Goal: Learn about a topic: Learn about a topic

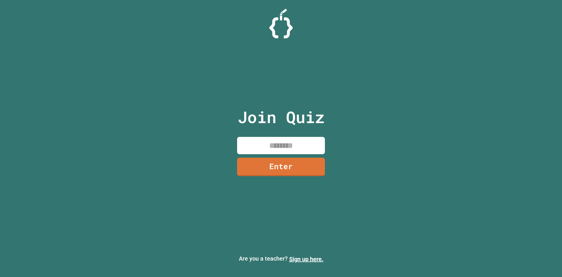
click at [285, 152] on input at bounding box center [281, 145] width 88 height 17
type input "********"
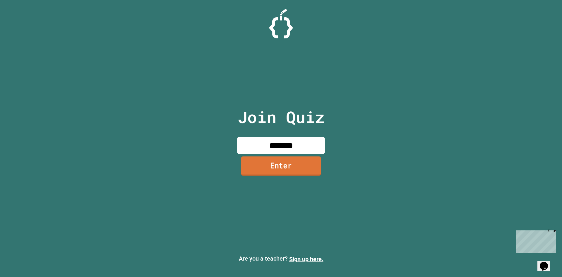
click at [269, 170] on link "Enter" at bounding box center [281, 165] width 80 height 19
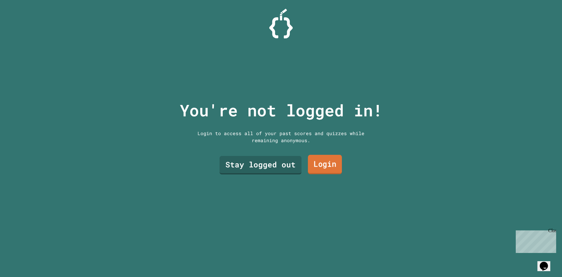
click at [317, 161] on link "Login" at bounding box center [325, 164] width 34 height 19
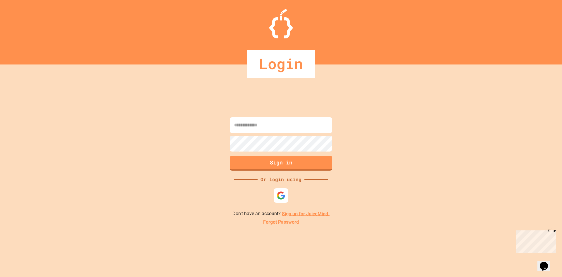
click at [283, 130] on input at bounding box center [281, 125] width 103 height 16
click at [286, 192] on img at bounding box center [281, 194] width 9 height 9
click at [274, 130] on input at bounding box center [281, 125] width 103 height 16
click at [298, 212] on link "Sign up for JuiceMind." at bounding box center [306, 214] width 48 height 6
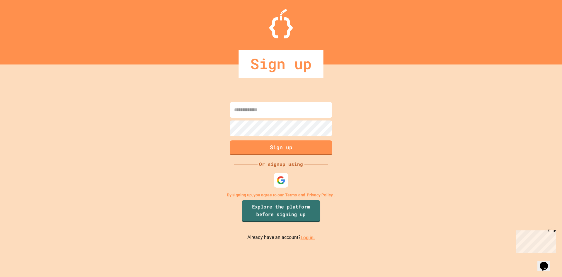
click at [296, 212] on link "Explore the platform before signing up" at bounding box center [281, 211] width 79 height 22
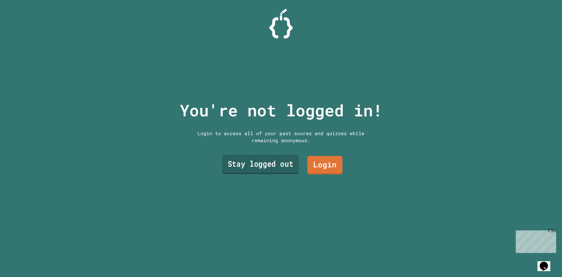
click at [272, 162] on link "Stay logged out" at bounding box center [260, 164] width 77 height 19
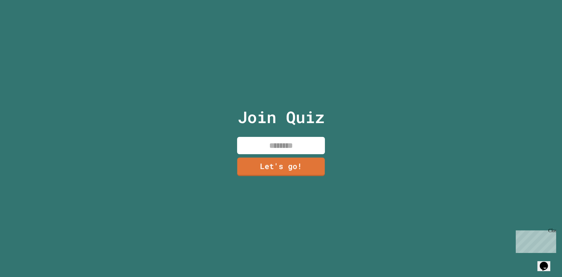
click at [281, 141] on input at bounding box center [281, 145] width 88 height 17
type input "*****"
click at [291, 166] on link "Let's go!" at bounding box center [281, 165] width 81 height 19
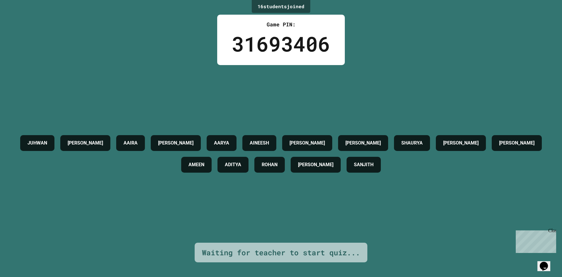
click at [304, 97] on div "[PERSON_NAME] AAIRA [PERSON_NAME] AINEESH [PERSON_NAME] [PERSON_NAME] [PERSON_N…" at bounding box center [281, 154] width 533 height 178
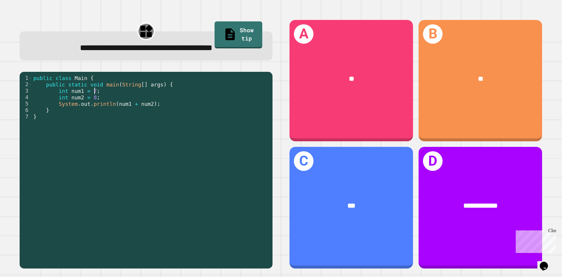
click at [132, 91] on div "public class Main { public static void main ( String [ ] args ) { int num1 = 7 …" at bounding box center [151, 168] width 238 height 187
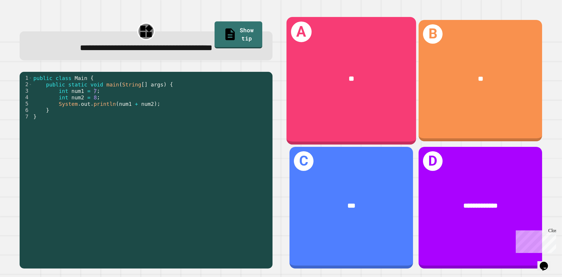
click at [344, 87] on div "**" at bounding box center [352, 78] width 130 height 39
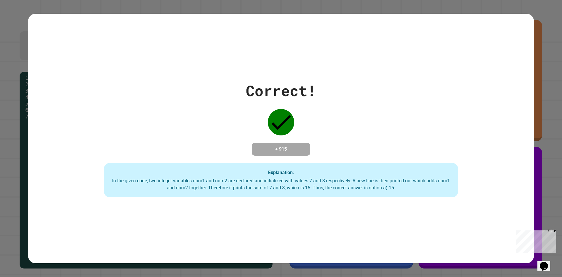
click at [534, 54] on div "Correct! + 915 Explanation: In the given code, two integer variables num1 and n…" at bounding box center [281, 138] width 562 height 277
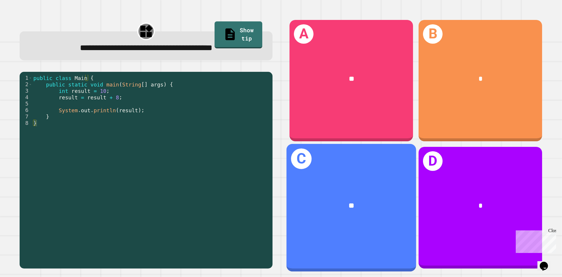
click at [358, 187] on div "**" at bounding box center [352, 205] width 130 height 39
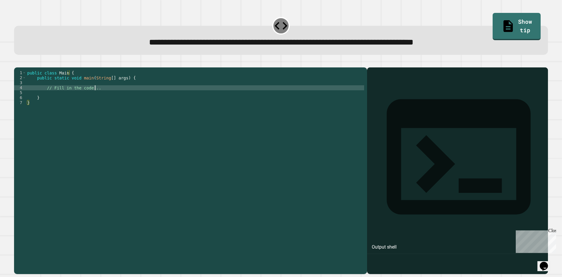
click at [98, 95] on div "public class Main { public static void main ( String [ ] args ) { // Fill in th…" at bounding box center [195, 164] width 338 height 189
type textarea "*"
click at [495, 27] on link "Show tip" at bounding box center [517, 25] width 44 height 28
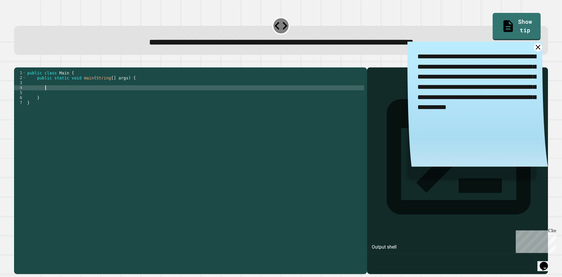
click at [144, 94] on div "public class Main { public static void main ( String [ ] args ) { } }" at bounding box center [195, 164] width 338 height 189
type textarea "**********"
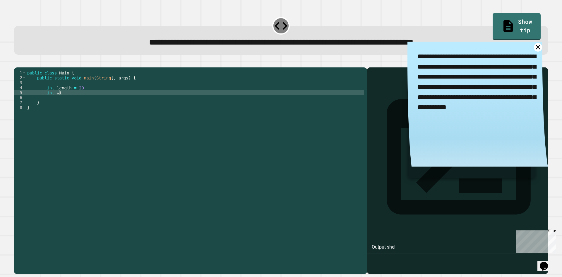
scroll to position [0, 2]
type textarea "**********"
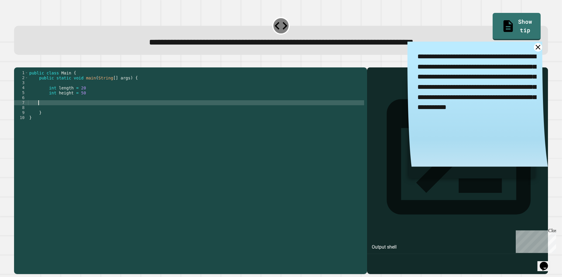
scroll to position [0, 1]
type textarea "*"
click at [526, 51] on div "**********" at bounding box center [478, 107] width 141 height 130
click at [533, 48] on icon at bounding box center [538, 47] width 10 height 10
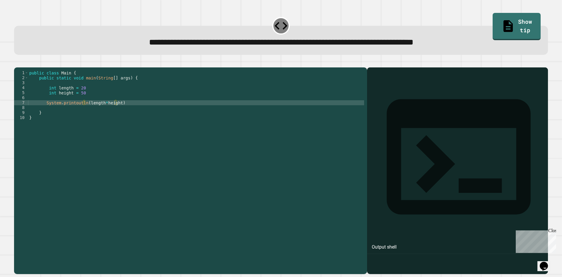
click at [17, 63] on icon "button" at bounding box center [17, 63] width 0 height 0
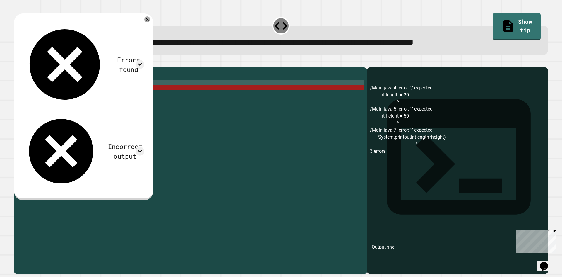
scroll to position [0, 0]
click at [91, 92] on div "public class Main { public static void main ( String [ ] args ) { int length = …" at bounding box center [196, 164] width 336 height 189
click at [91, 97] on div "public class Main { public static void main ( String [ ] args ) { int length = …" at bounding box center [196, 164] width 336 height 189
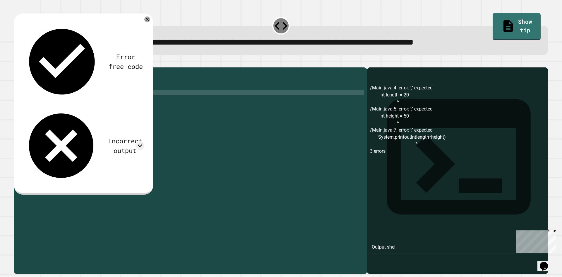
click at [89, 102] on div "public class Main { public static void main ( String [ ] args ) { int length = …" at bounding box center [196, 164] width 336 height 189
type textarea "**********"
click at [17, 63] on icon "button" at bounding box center [17, 63] width 0 height 0
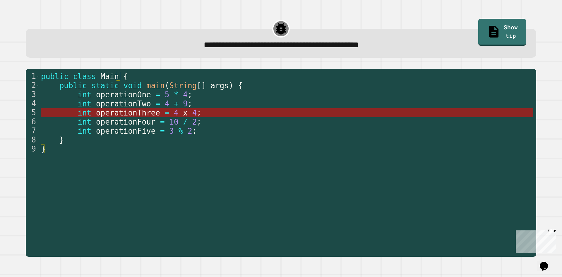
click at [141, 110] on span "operationThree" at bounding box center [128, 112] width 64 height 9
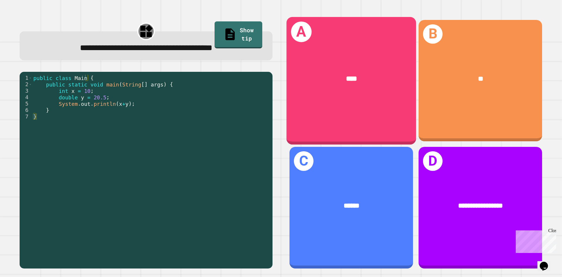
click at [348, 96] on div "****" at bounding box center [352, 78] width 130 height 39
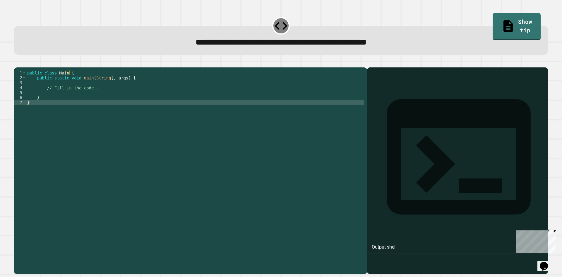
click at [84, 94] on div "public class Main { public static void main ( String [ ] args ) { // Fill in th…" at bounding box center [195, 164] width 338 height 189
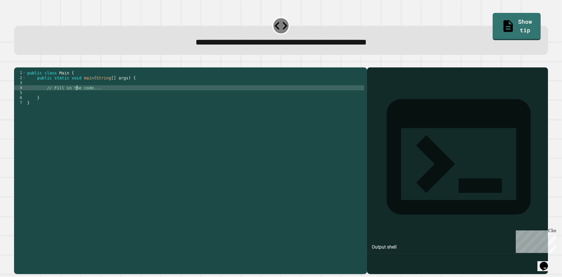
click at [78, 94] on div "public class Main { public static void main ( String [ ] args ) { // Fill in th…" at bounding box center [195, 164] width 338 height 189
click at [91, 98] on div "public class Main { public static void main ( String [ ] args ) { // Fill in th…" at bounding box center [195, 159] width 338 height 179
click at [96, 98] on div "public class Main { public static void main ( String [ ] args ) { // Fill in th…" at bounding box center [195, 164] width 338 height 189
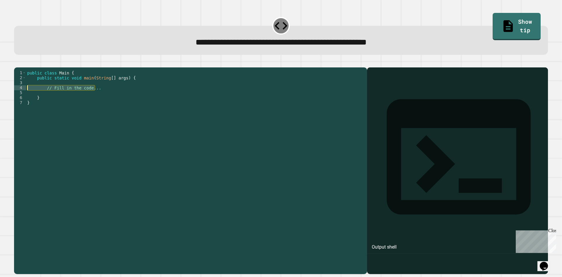
drag, startPoint x: 96, startPoint y: 98, endPoint x: 48, endPoint y: 97, distance: 48.4
click at [48, 97] on div "public class Main { public static void main ( String [ ] args ) { // Fill in th…" at bounding box center [195, 164] width 338 height 189
type textarea "**********"
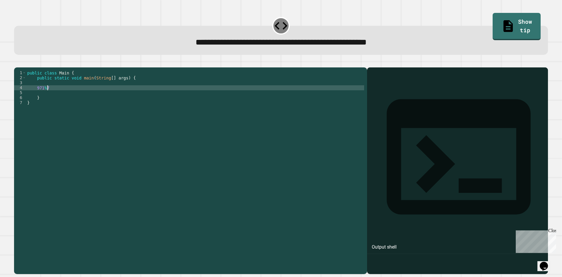
scroll to position [0, 1]
type textarea "*"
type textarea "**********"
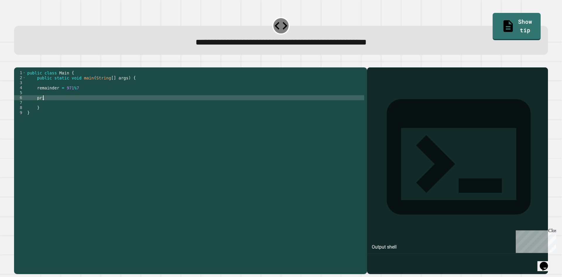
scroll to position [0, 1]
type textarea "*"
click at [71, 104] on div "public class Main { public static void main ( String [ ] args ) { remainder = 9…" at bounding box center [195, 164] width 338 height 189
click at [51, 106] on div "public class Main { public static void main ( String [ ] args ) { remainder = 9…" at bounding box center [195, 164] width 338 height 189
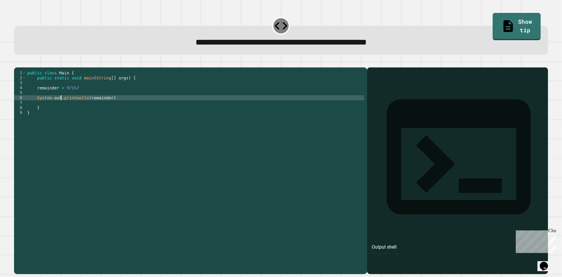
scroll to position [0, 2]
click at [17, 63] on button "button" at bounding box center [17, 63] width 0 height 0
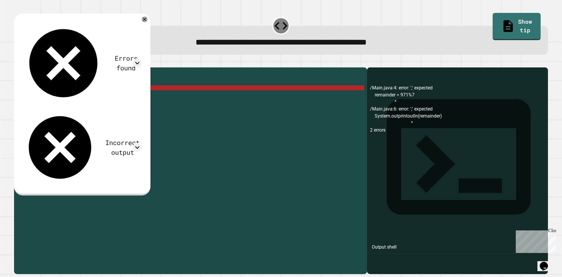
click at [83, 96] on div "public class Main { public static void main ( String [ ] args ) { remainder = 9…" at bounding box center [195, 164] width 338 height 189
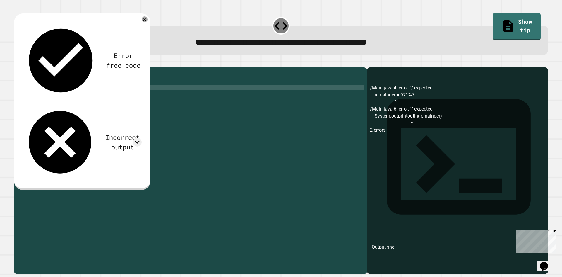
scroll to position [0, 3]
click at [17, 63] on icon "button" at bounding box center [17, 63] width 0 height 0
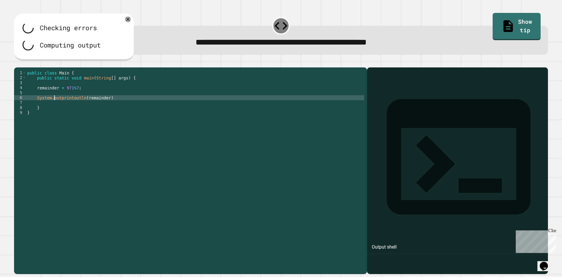
click at [54, 104] on div "public class Main { public static void main ( String [ ] args ) { remainder = 9…" at bounding box center [195, 164] width 338 height 189
click at [55, 105] on div "public class Main { public static void main ( String [ ] args ) { remainder = 9…" at bounding box center [195, 159] width 338 height 179
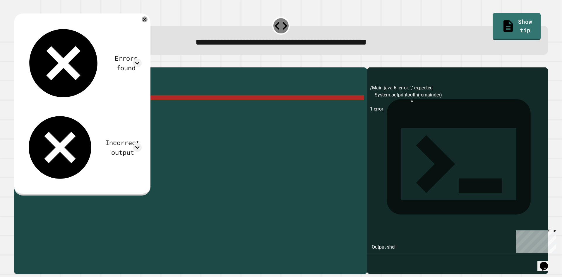
click at [57, 105] on div "public class Main { public static void main ( String [ ] args ) { remainder = 9…" at bounding box center [195, 164] width 338 height 189
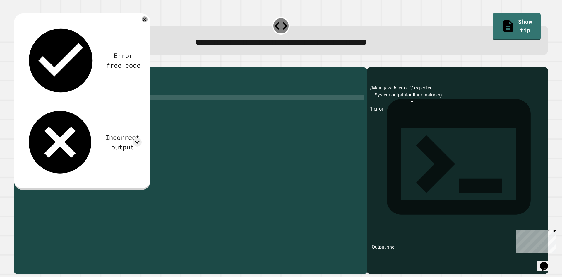
click at [17, 63] on icon "button" at bounding box center [17, 63] width 0 height 0
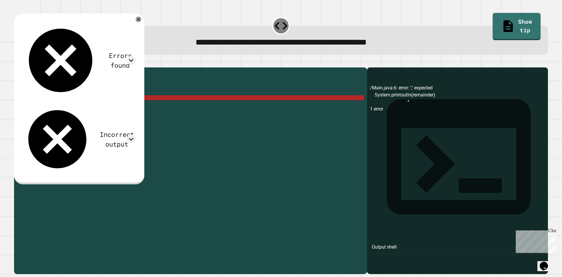
click at [174, 107] on div "public class Main { public static void main ( String [ ] args ) { remainder = 9…" at bounding box center [195, 164] width 338 height 189
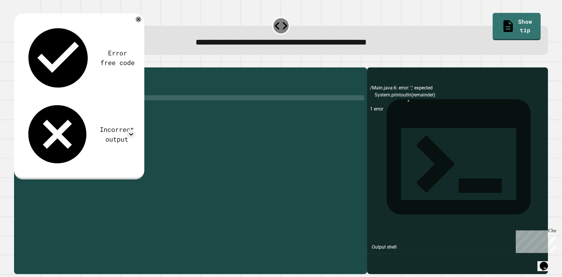
scroll to position [0, 5]
click at [16, 67] on div at bounding box center [281, 63] width 534 height 7
click at [17, 63] on icon "button" at bounding box center [17, 63] width 0 height 0
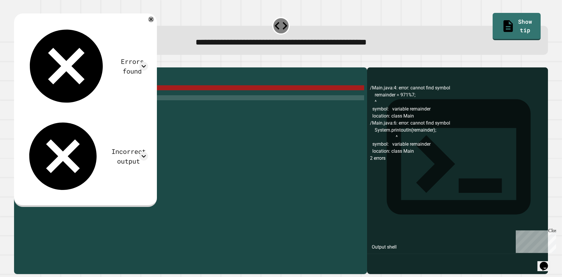
click at [53, 106] on div "public class Main { public static void main ( String [ ] args ) { remainder = 9…" at bounding box center [195, 164] width 338 height 189
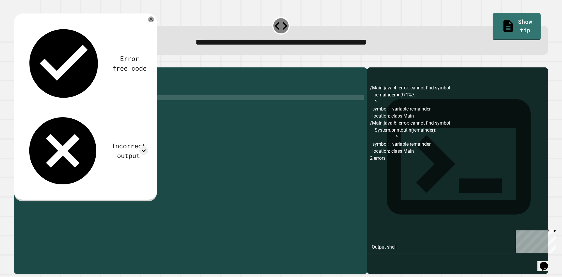
scroll to position [0, 4]
click at [23, 68] on icon "button" at bounding box center [20, 66] width 3 height 4
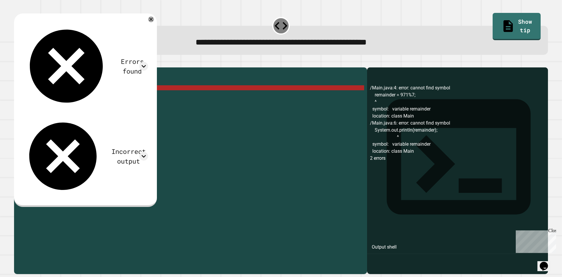
click at [103, 97] on div "public class Main { public static void main ( String [ ] args ) { remainder = 9…" at bounding box center [195, 164] width 338 height 189
click at [98, 107] on div "public class Main { public static void main ( String [ ] args ) { remainder = 9…" at bounding box center [195, 164] width 338 height 189
click at [100, 95] on div "public class Main { public static void main ( String [ ] args ) { remainder = 9…" at bounding box center [195, 164] width 338 height 189
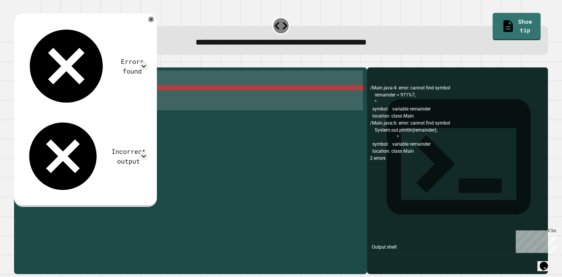
type textarea "* *"
click at [131, 112] on div "public class Main { public static void main ( String [ ] args ) { remainder = 9…" at bounding box center [195, 159] width 338 height 179
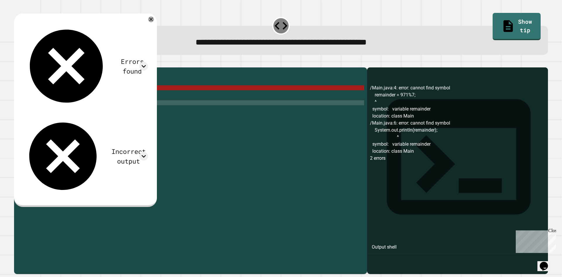
scroll to position [0, 0]
click at [155, 21] on icon at bounding box center [151, 19] width 7 height 7
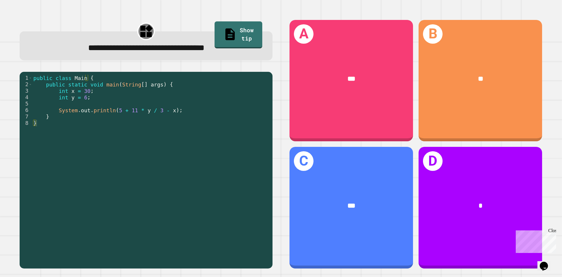
click at [178, 100] on div "public class Main { public static void main ( String [ ] args ) { int x = 30 ; …" at bounding box center [151, 168] width 238 height 187
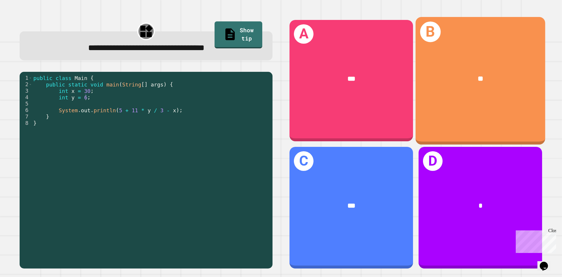
click at [446, 100] on div "B **" at bounding box center [481, 80] width 130 height 127
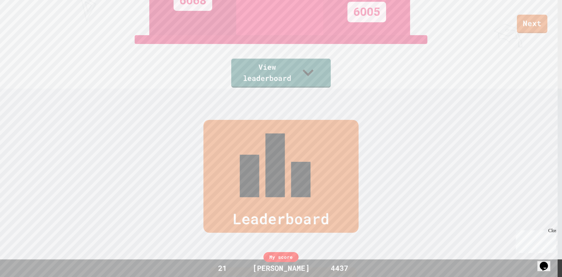
scroll to position [279, 0]
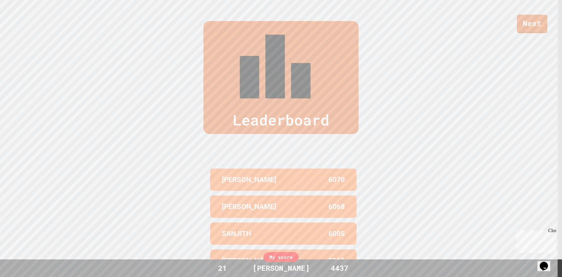
drag, startPoint x: 559, startPoint y: 71, endPoint x: 28, endPoint y: 3, distance: 535.3
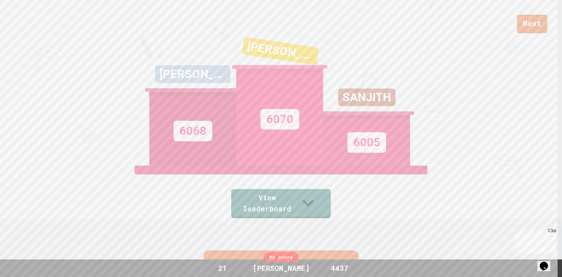
scroll to position [0, 0]
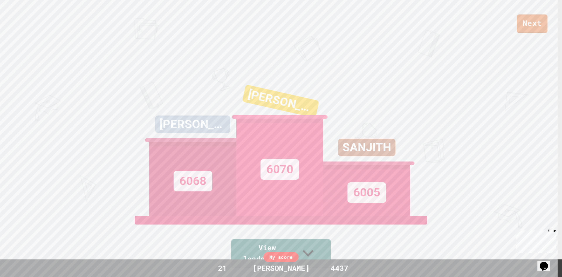
click at [544, 28] on link "Next" at bounding box center [532, 23] width 31 height 19
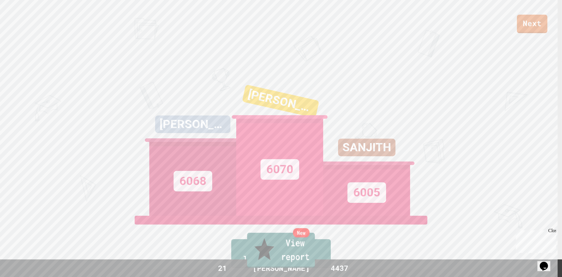
click at [306, 261] on link "New View report" at bounding box center [281, 250] width 68 height 35
